Goal: Go to known website: Go to known website

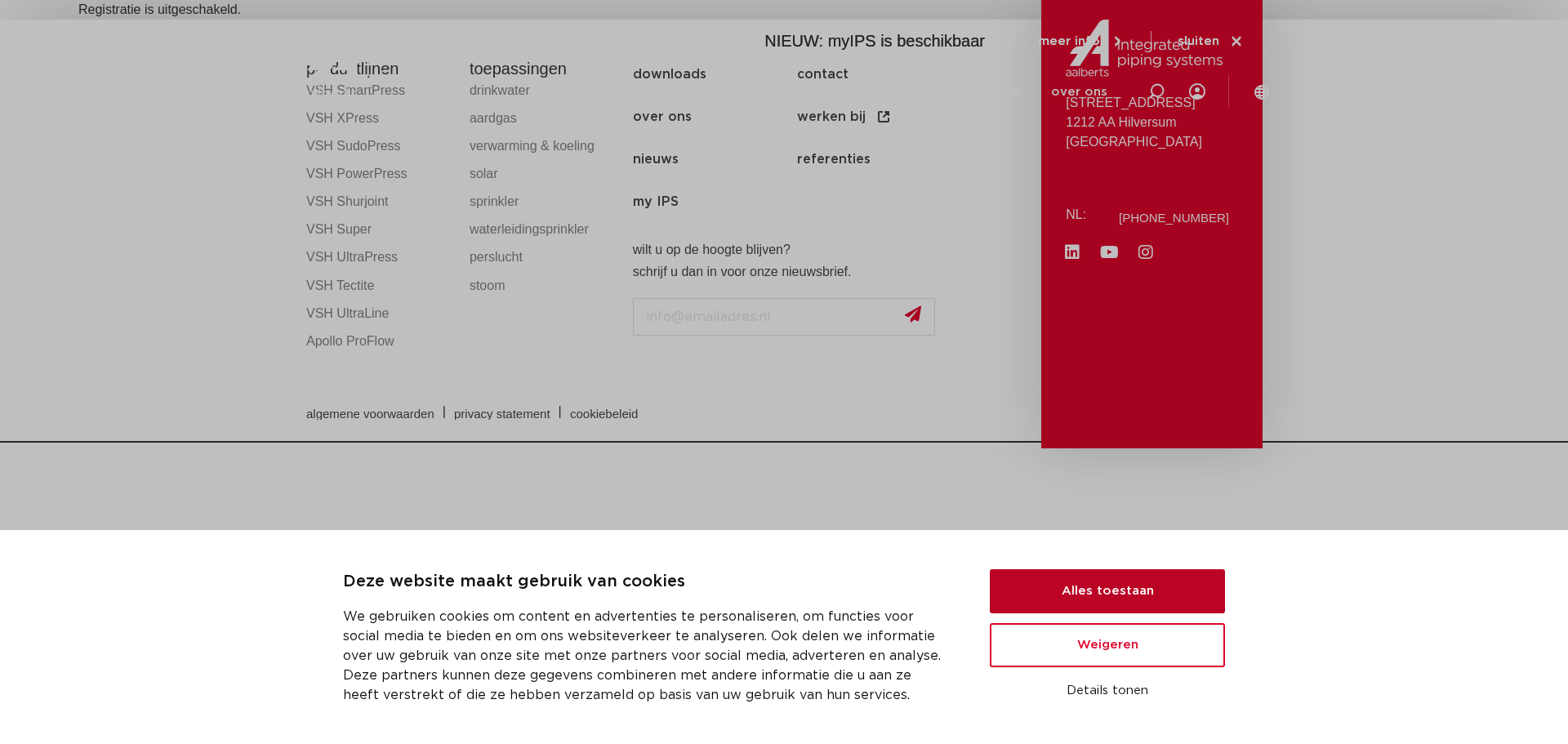
click at [1093, 589] on button "Alles toestaan" at bounding box center [1107, 591] width 235 height 44
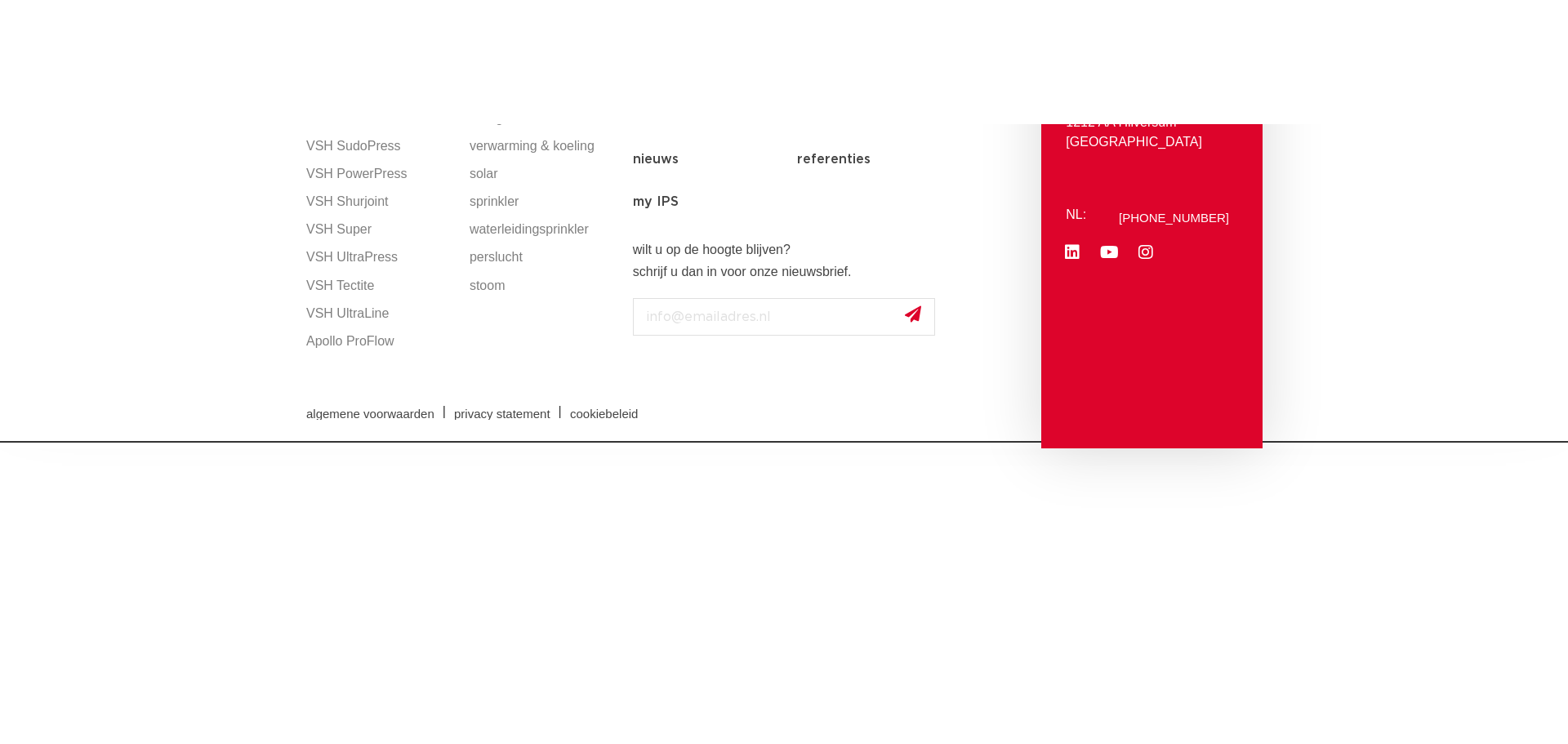
click at [384, 39] on img at bounding box center [402, 63] width 209 height 73
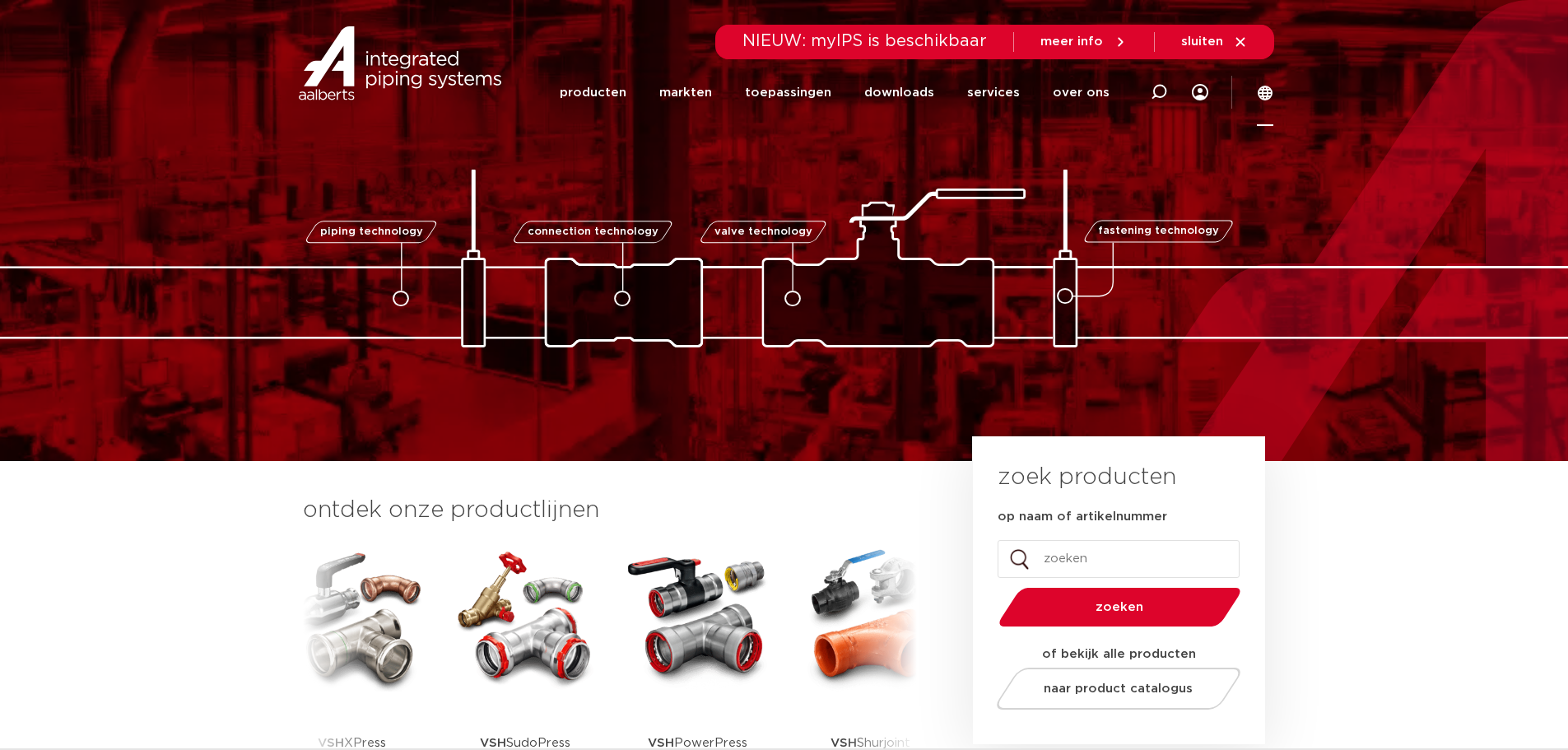
click at [1271, 93] on icon at bounding box center [1264, 93] width 15 height 15
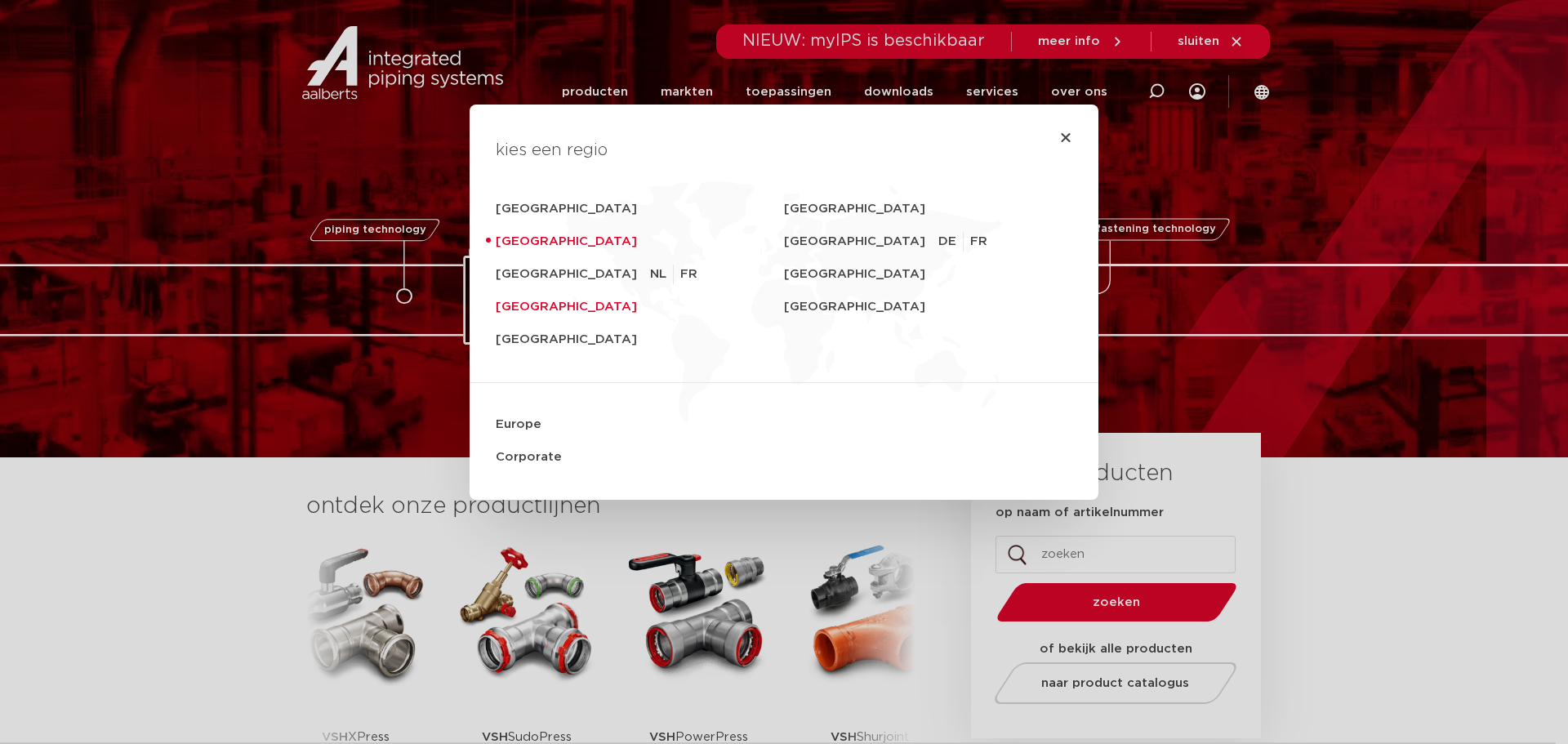
click at [521, 302] on link "[GEOGRAPHIC_DATA]" at bounding box center [640, 307] width 288 height 33
